Goal: Task Accomplishment & Management: Manage account settings

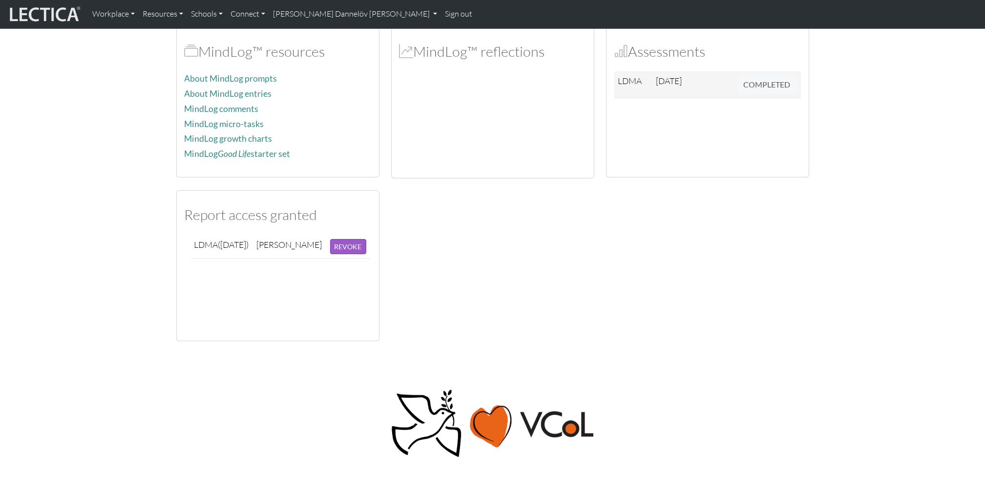
scroll to position [298, 0]
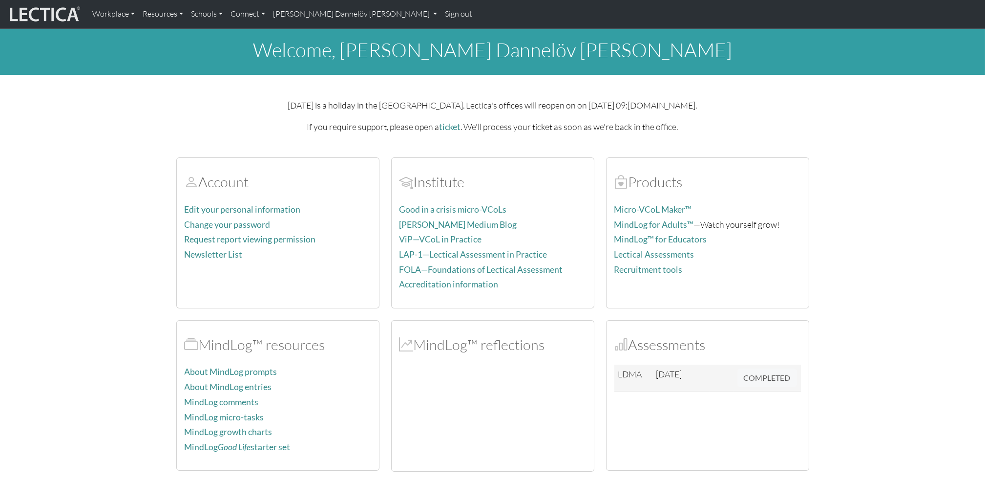
click at [959, 232] on section "Account Edit your personal information Change your password Request report view…" at bounding box center [492, 390] width 985 height 488
